Goal: Check status: Check status

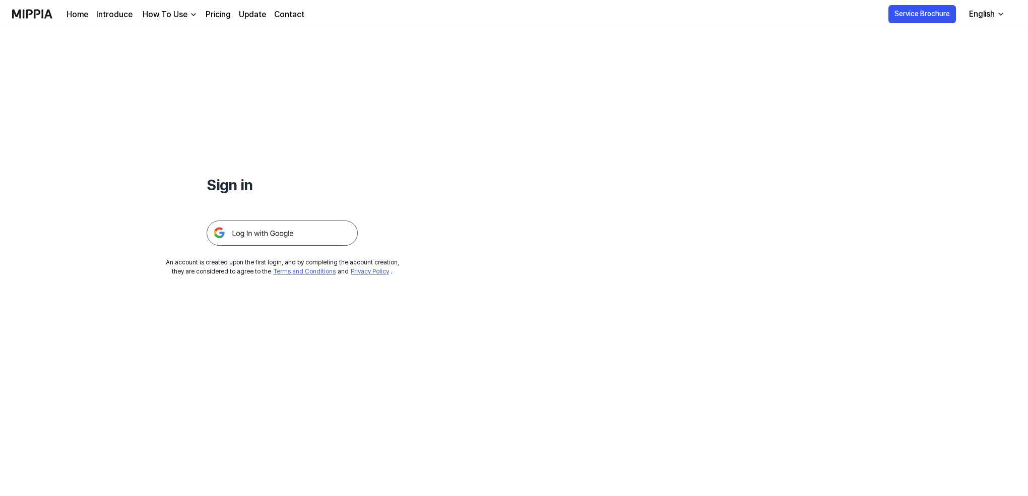
click at [288, 233] on img at bounding box center [282, 232] width 151 height 25
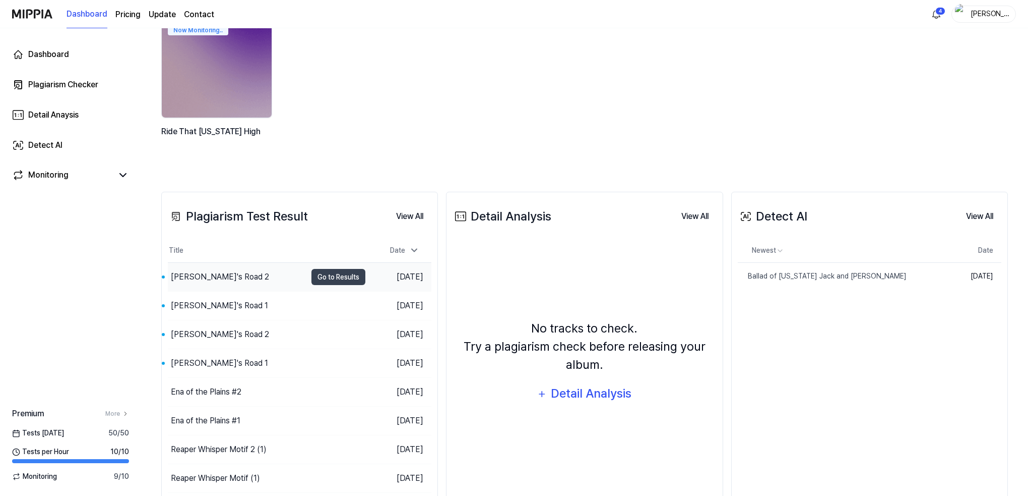
scroll to position [100, 0]
click at [223, 277] on div "[PERSON_NAME]'s Road 2" at bounding box center [237, 276] width 139 height 28
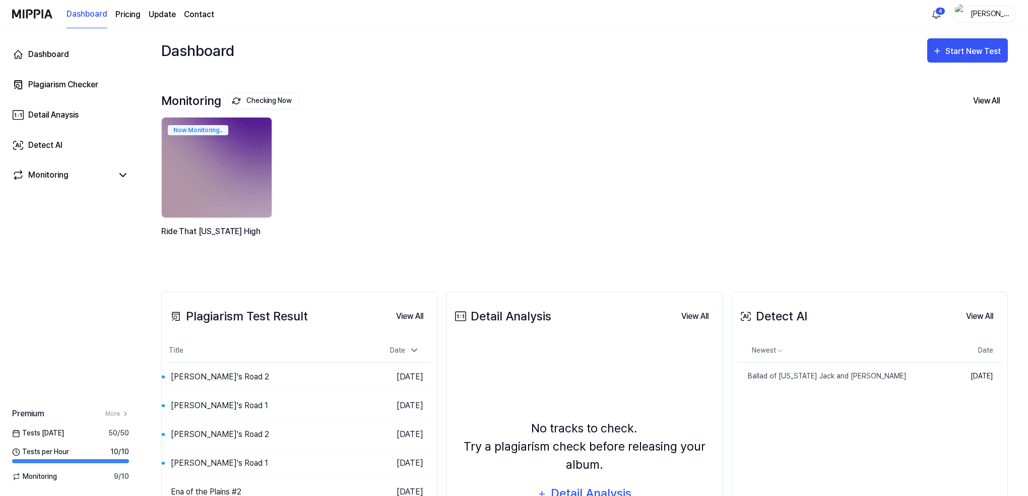
scroll to position [100, 0]
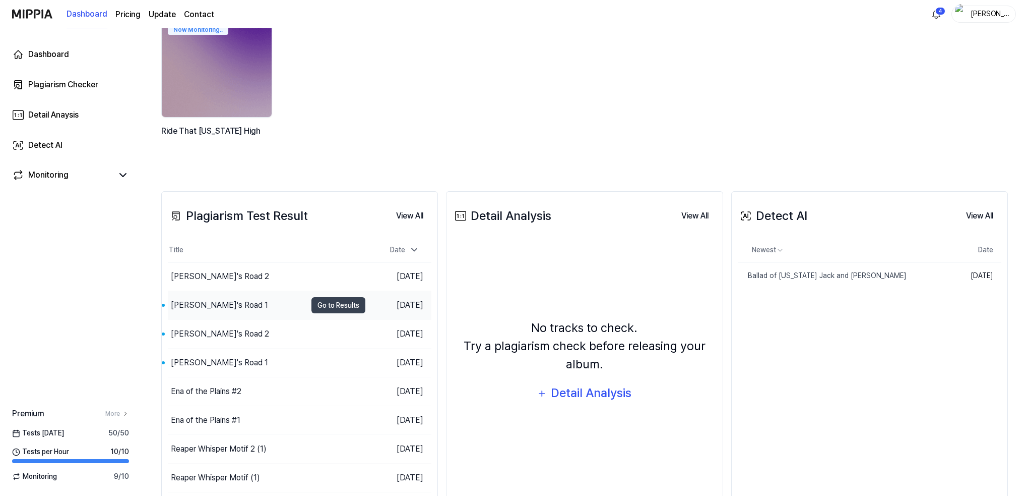
click at [207, 304] on div "[PERSON_NAME]'s Road 1" at bounding box center [219, 305] width 97 height 12
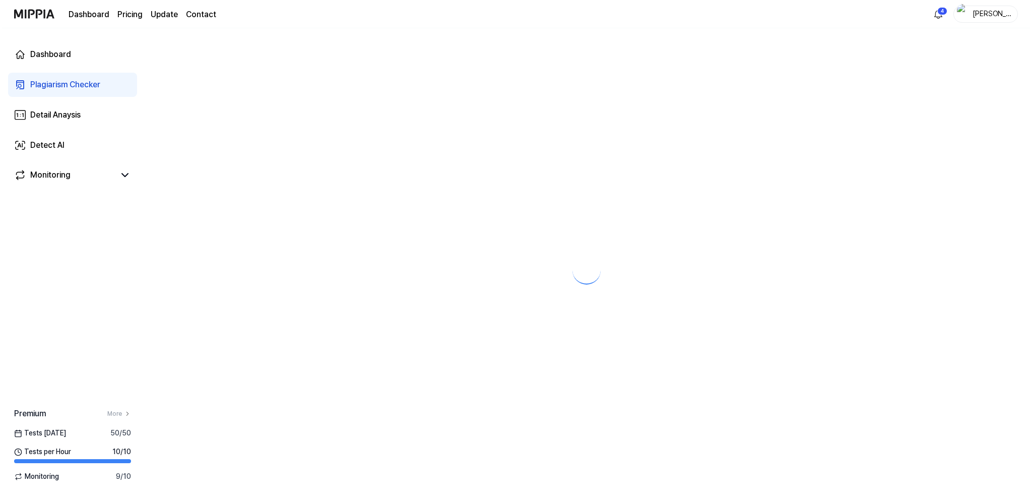
scroll to position [0, 0]
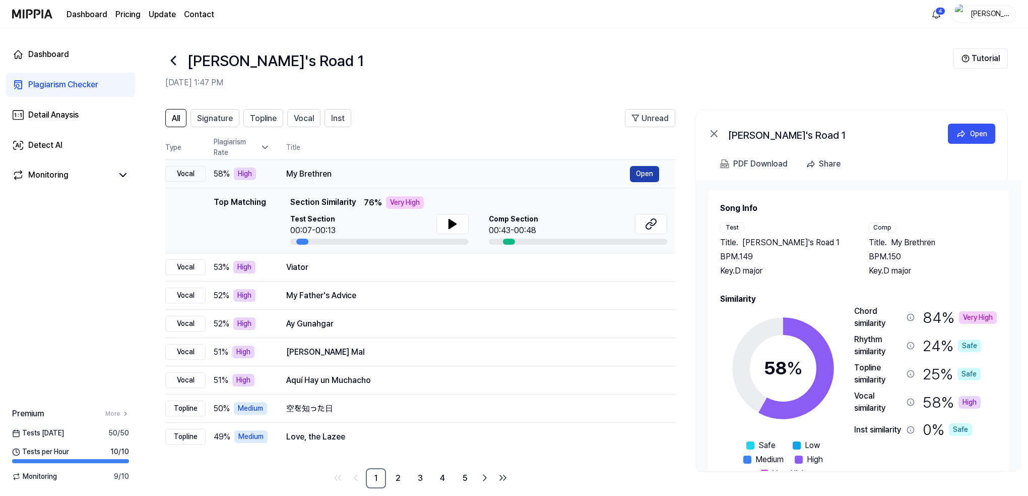
click at [645, 175] on button "Open" at bounding box center [644, 174] width 29 height 16
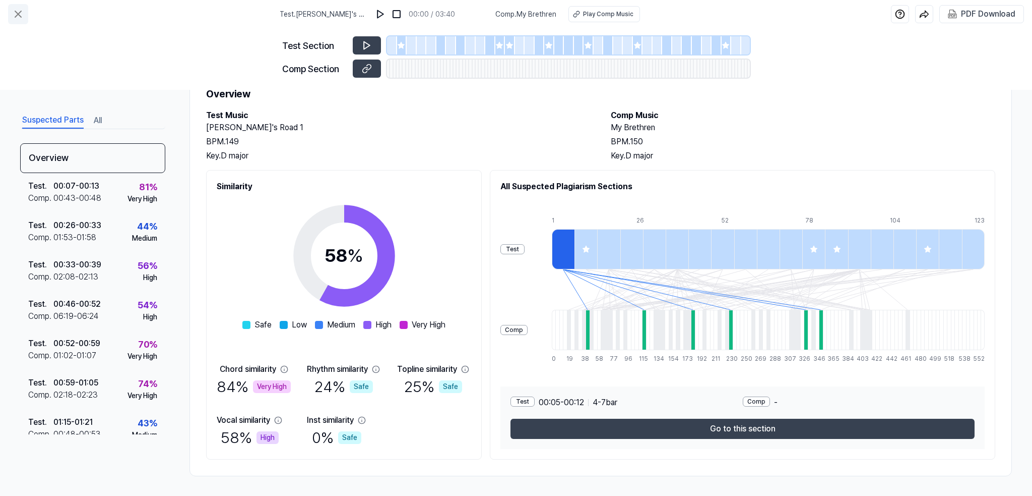
click at [20, 15] on icon at bounding box center [18, 14] width 12 height 12
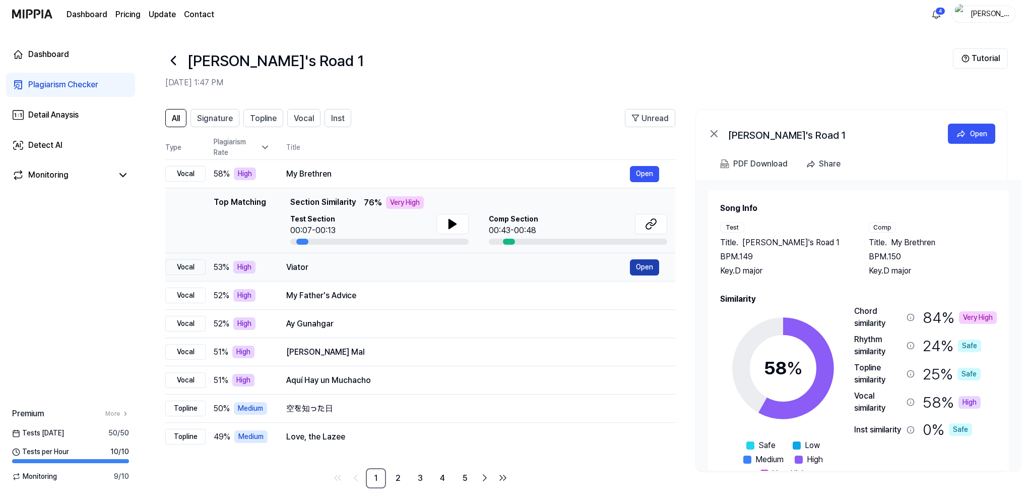
click at [647, 266] on button "Open" at bounding box center [644, 267] width 29 height 16
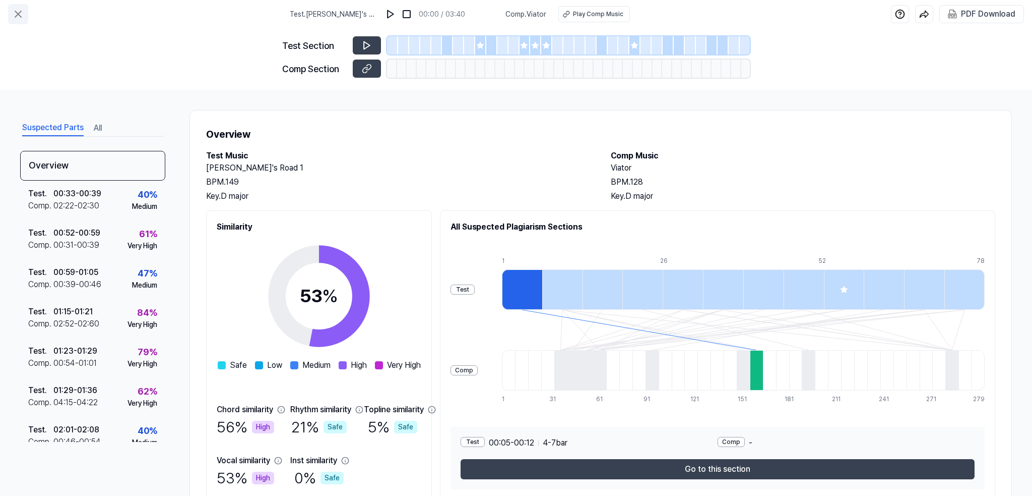
click at [15, 14] on icon at bounding box center [18, 14] width 12 height 12
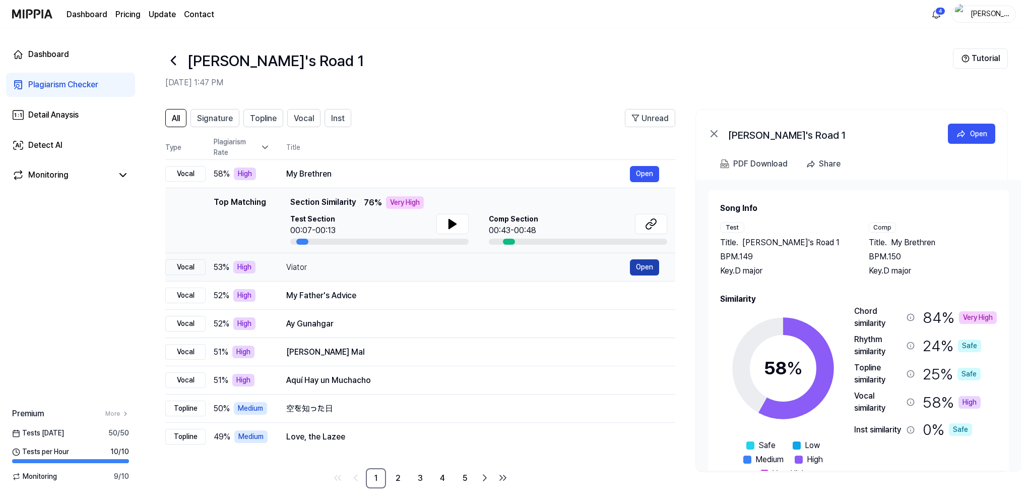
click at [647, 266] on button "Open" at bounding box center [644, 267] width 29 height 16
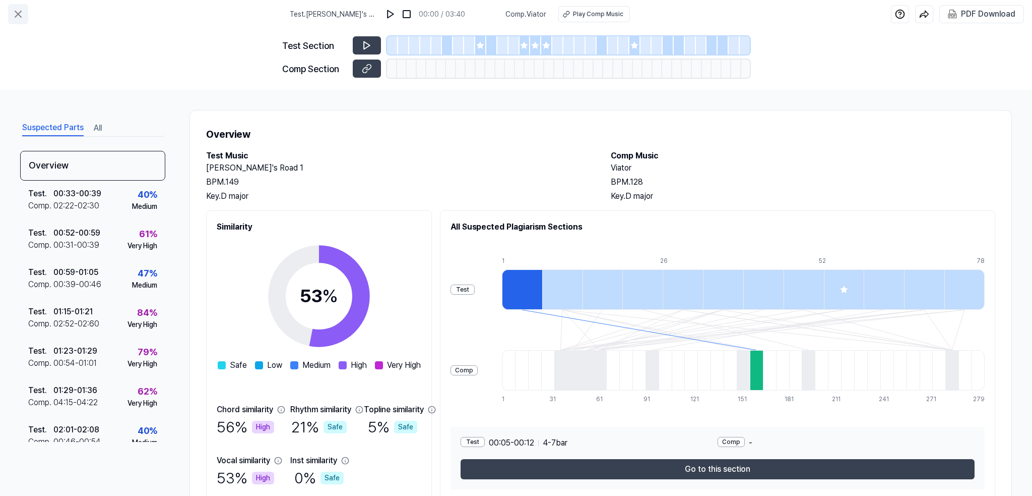
click at [16, 13] on icon at bounding box center [18, 14] width 12 height 12
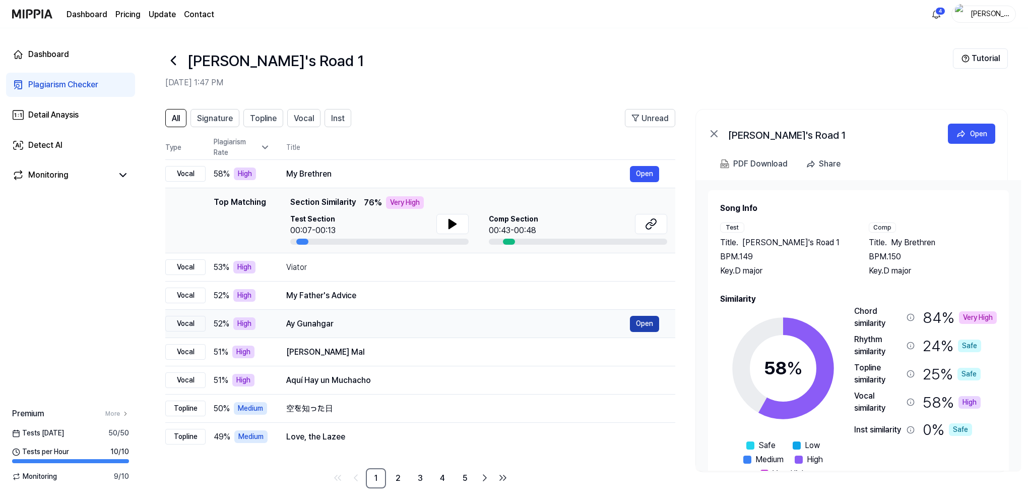
click at [647, 324] on button "Open" at bounding box center [644, 324] width 29 height 16
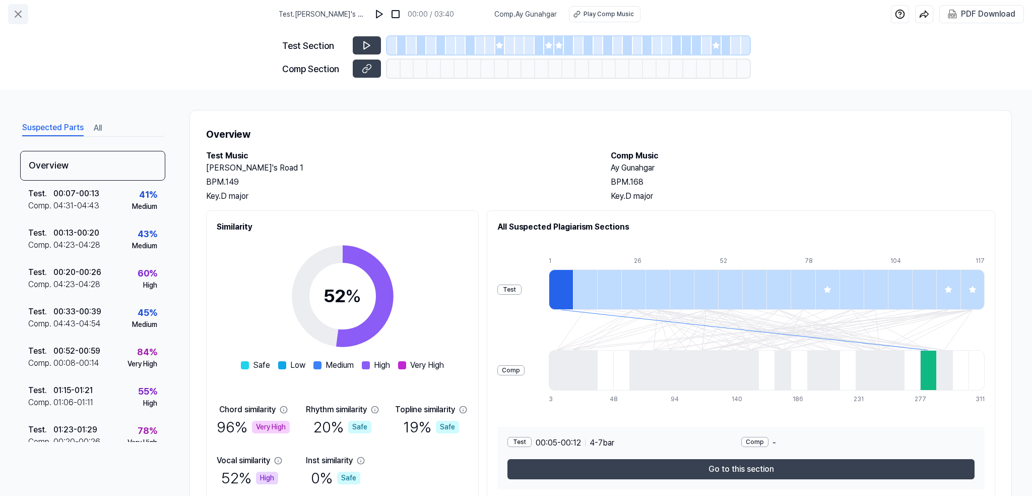
click at [21, 15] on icon at bounding box center [18, 14] width 12 height 12
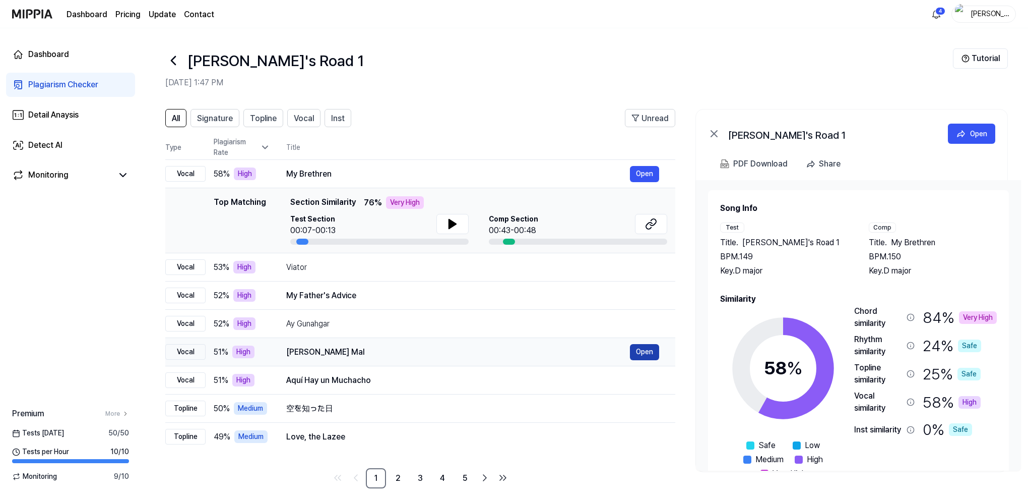
click at [653, 352] on button "Open" at bounding box center [644, 352] width 29 height 16
